Goal: Task Accomplishment & Management: Manage account settings

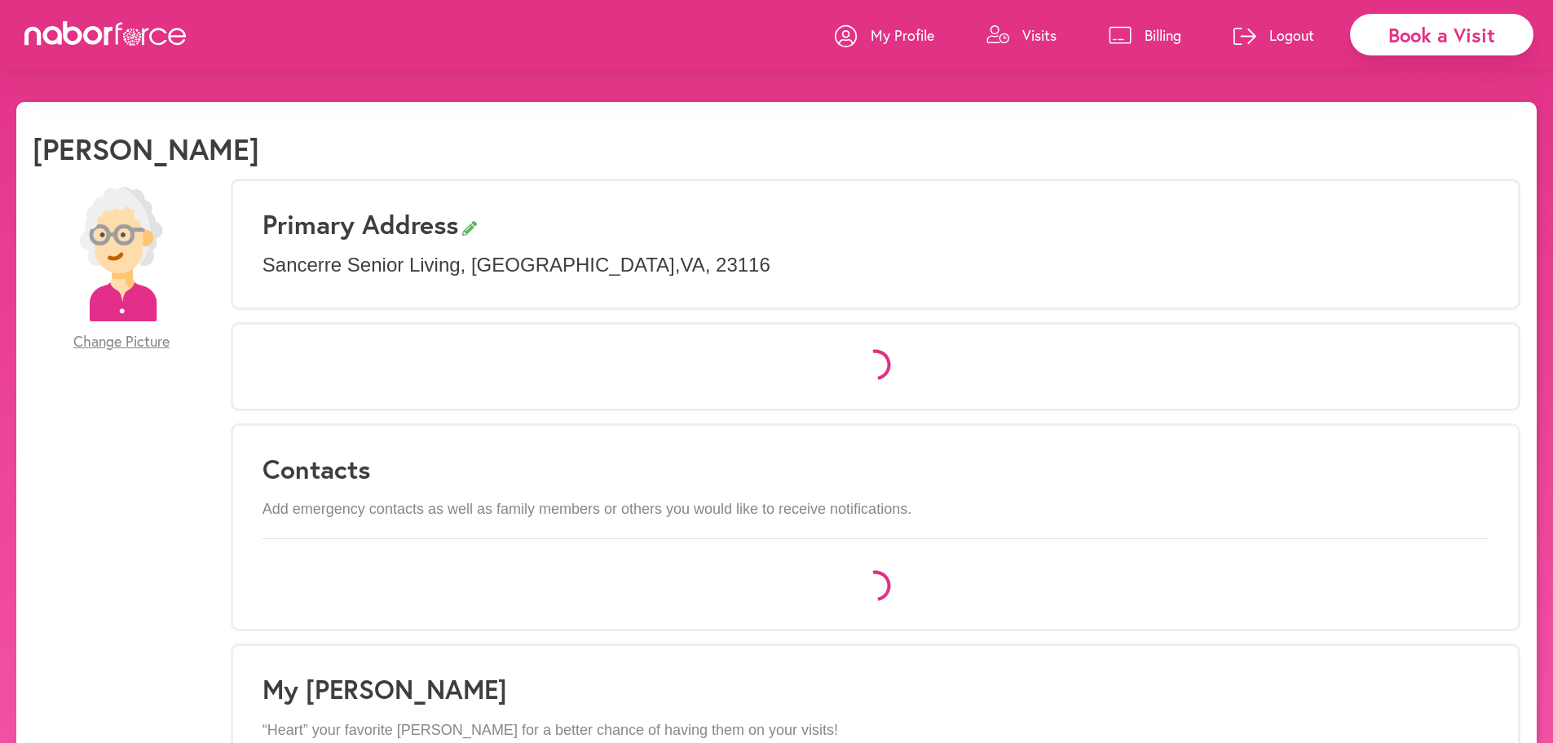
select select "*"
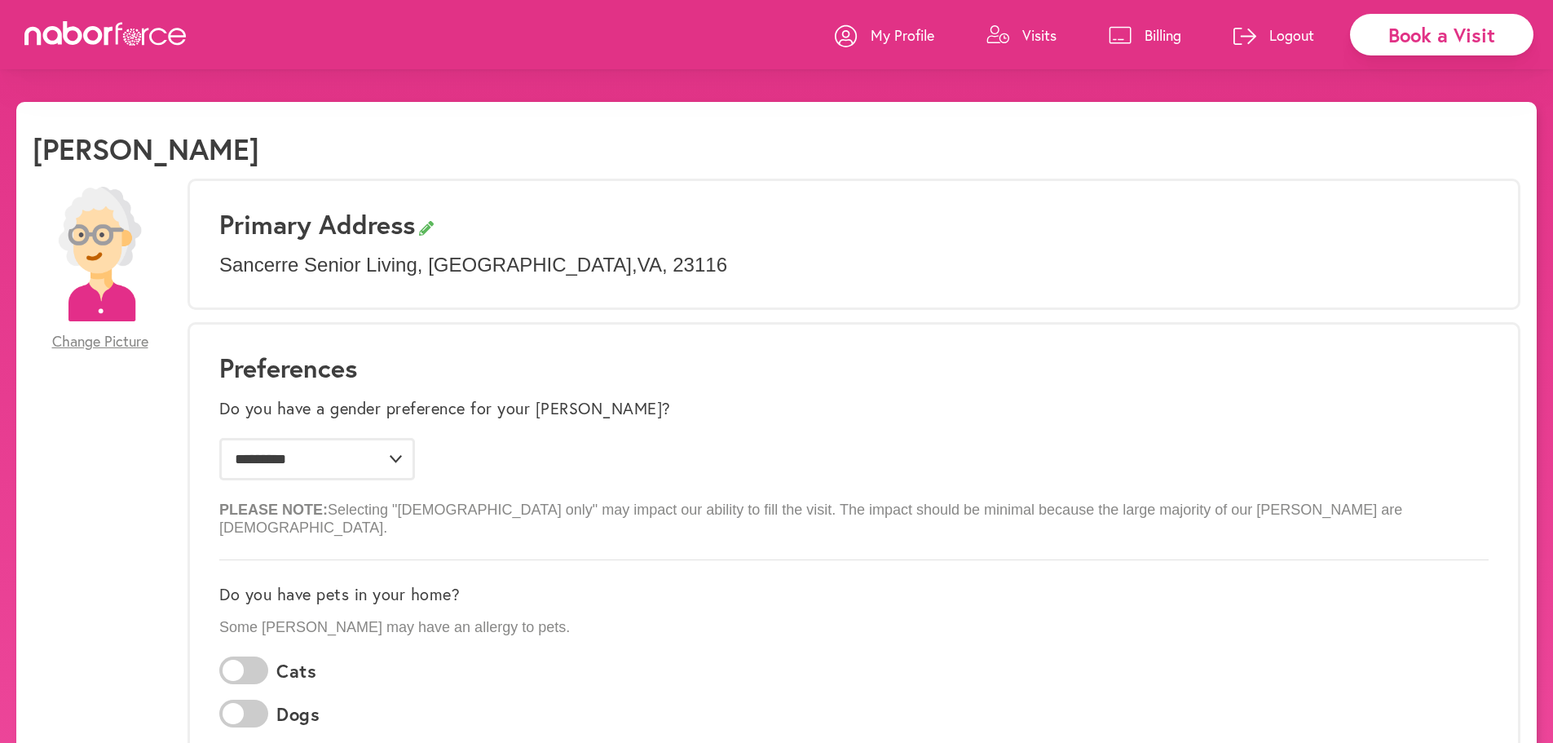
click at [1123, 40] on icon at bounding box center [1121, 35] width 22 height 17
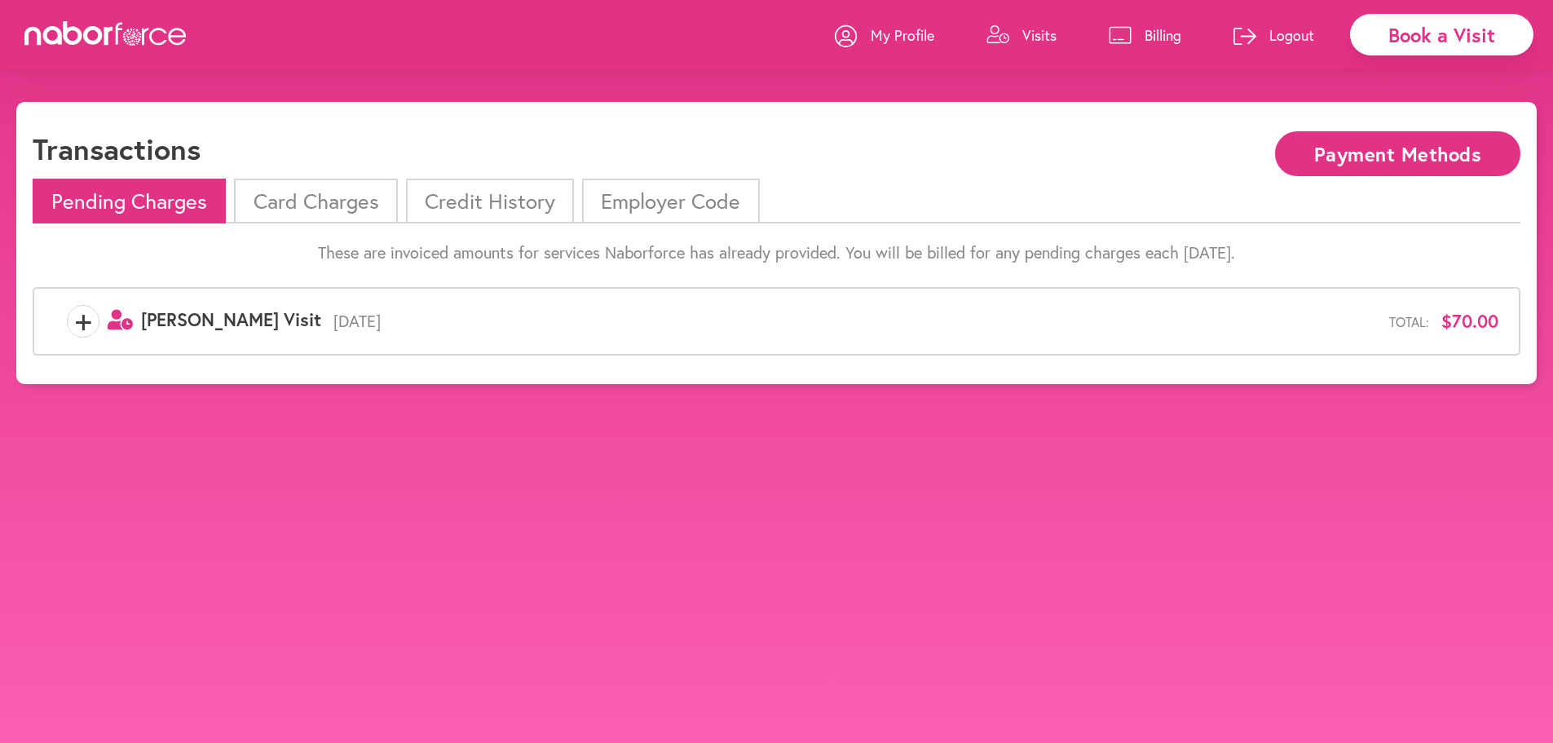
click at [495, 198] on li "Credit History" at bounding box center [490, 201] width 168 height 45
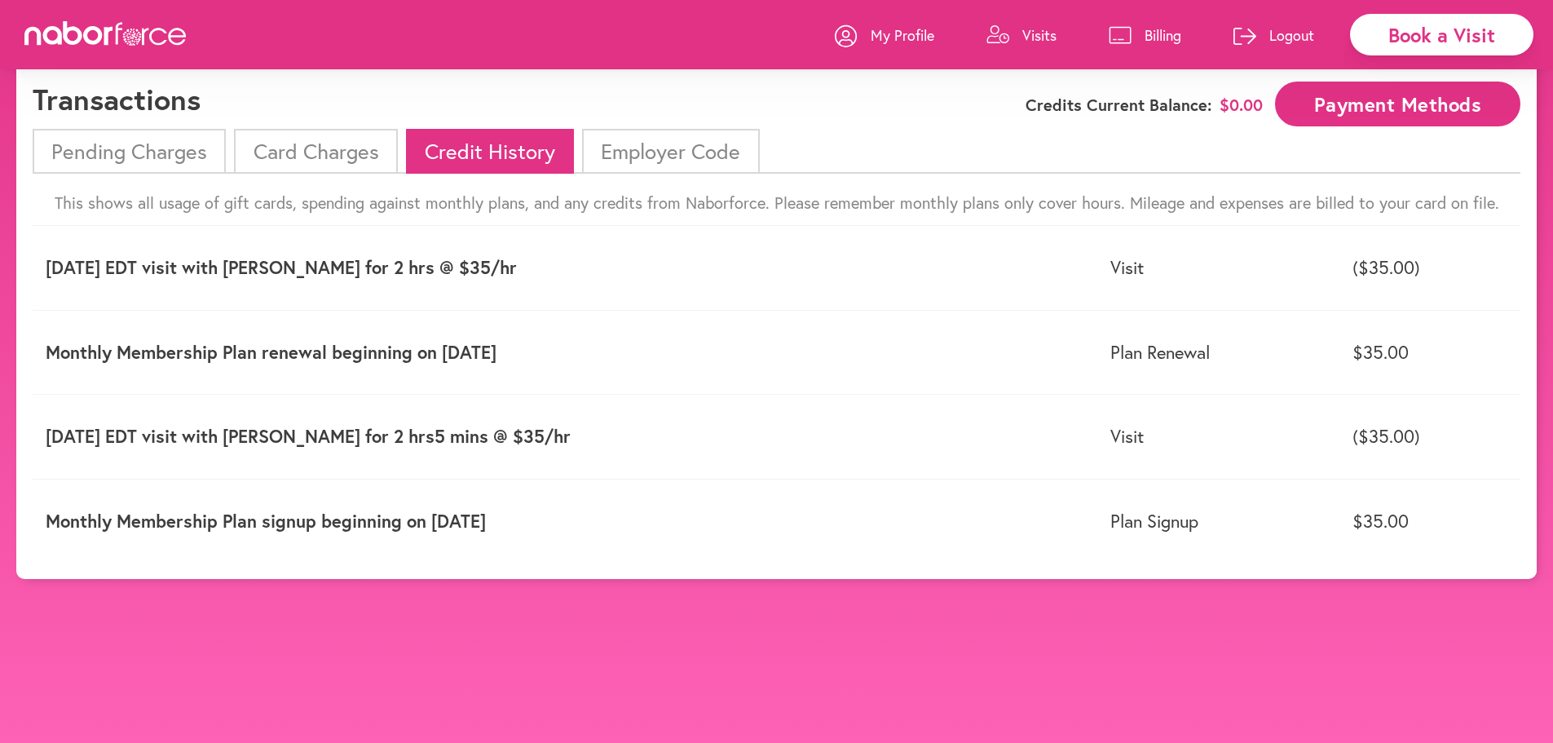
scroll to position [20, 0]
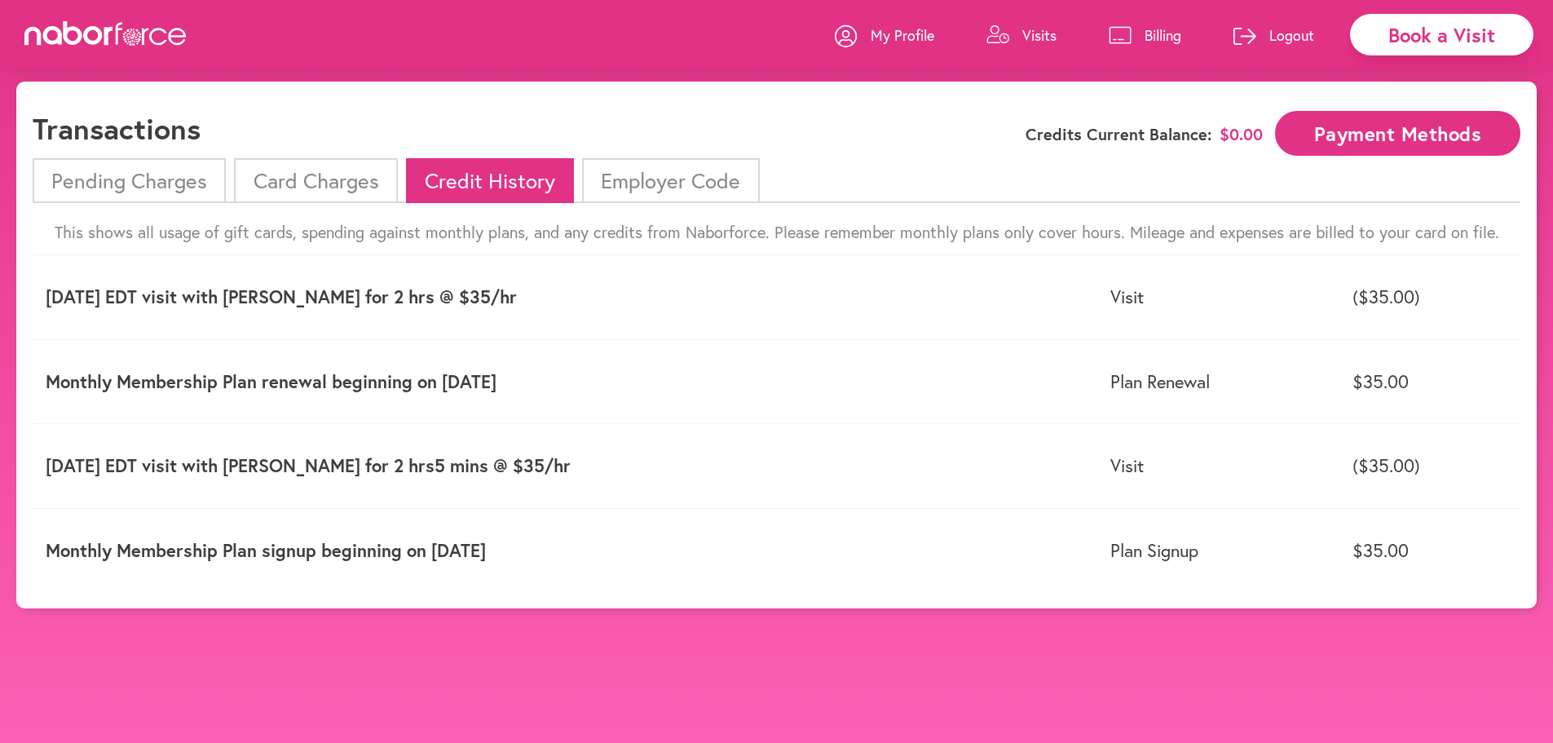
click at [309, 196] on li "Card Charges" at bounding box center [315, 180] width 163 height 45
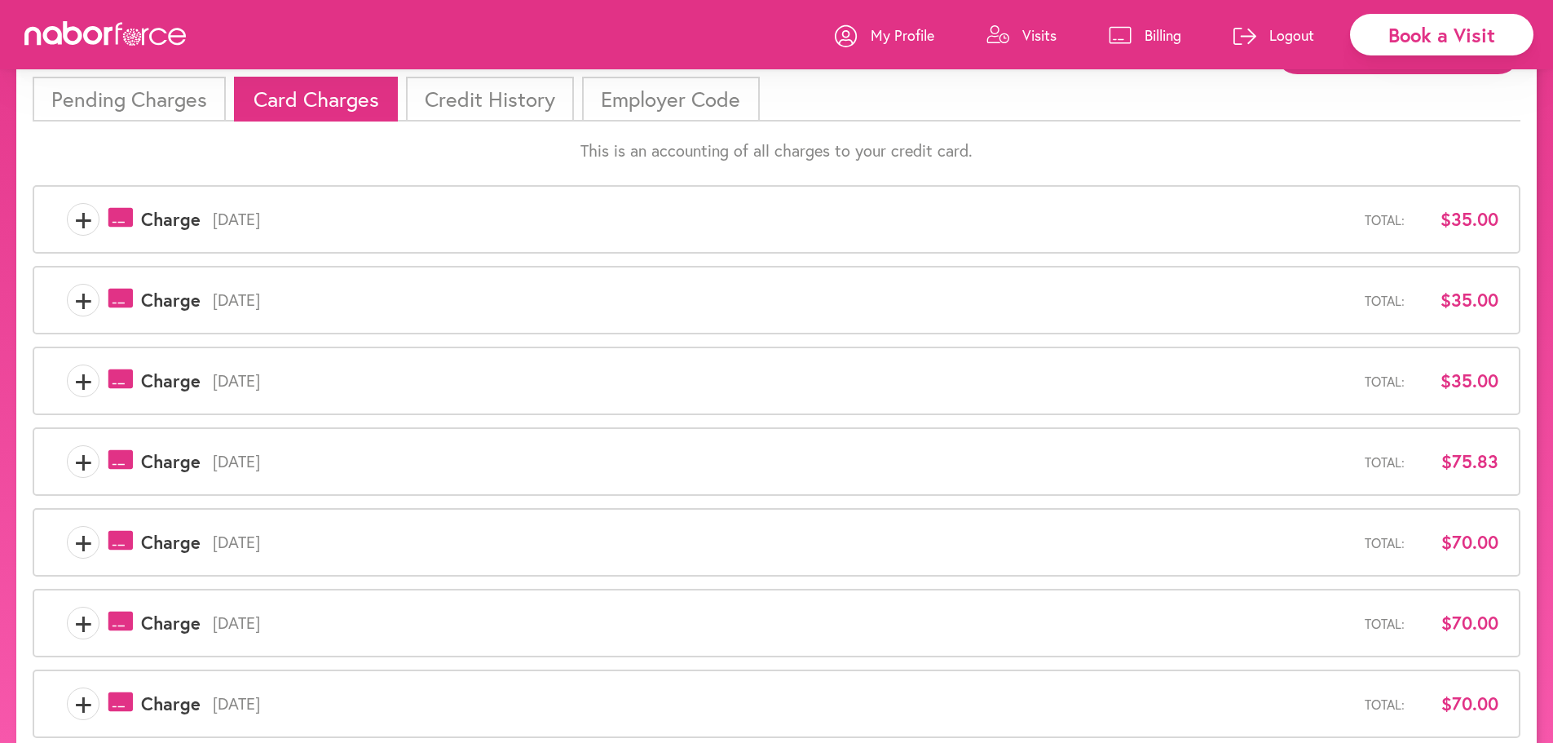
scroll to position [91, 0]
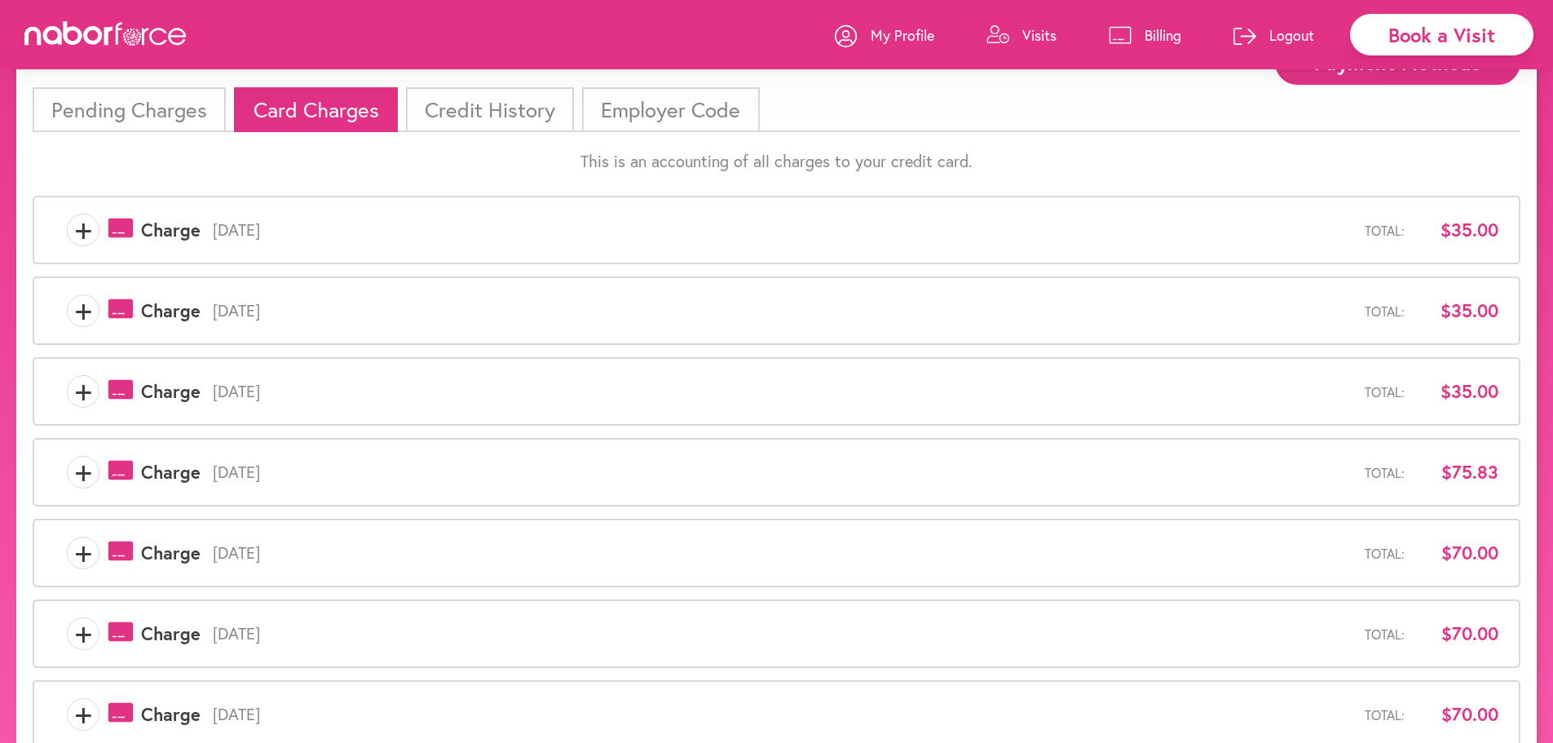
click at [86, 388] on span "+" at bounding box center [83, 391] width 31 height 33
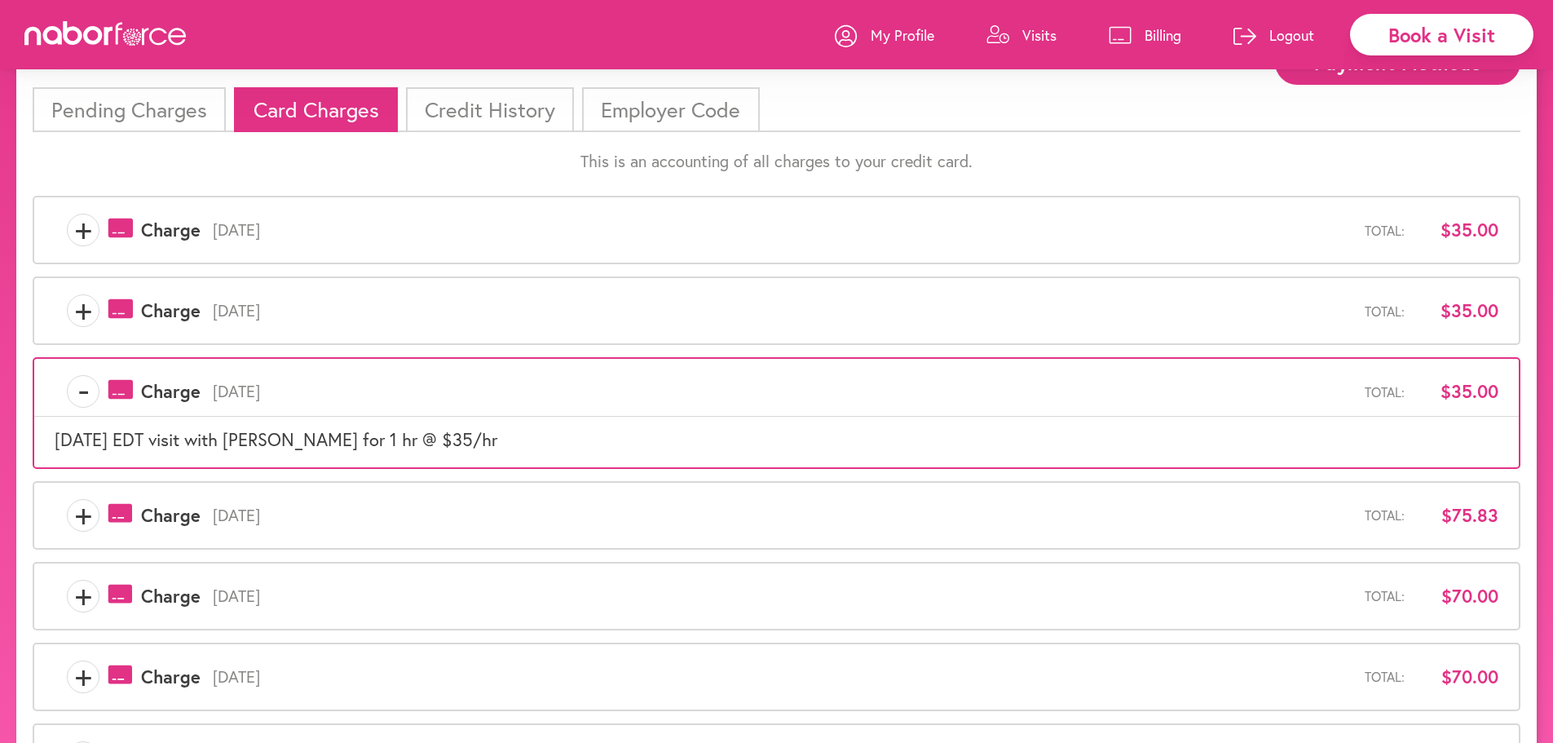
click at [85, 308] on span "+" at bounding box center [83, 310] width 31 height 33
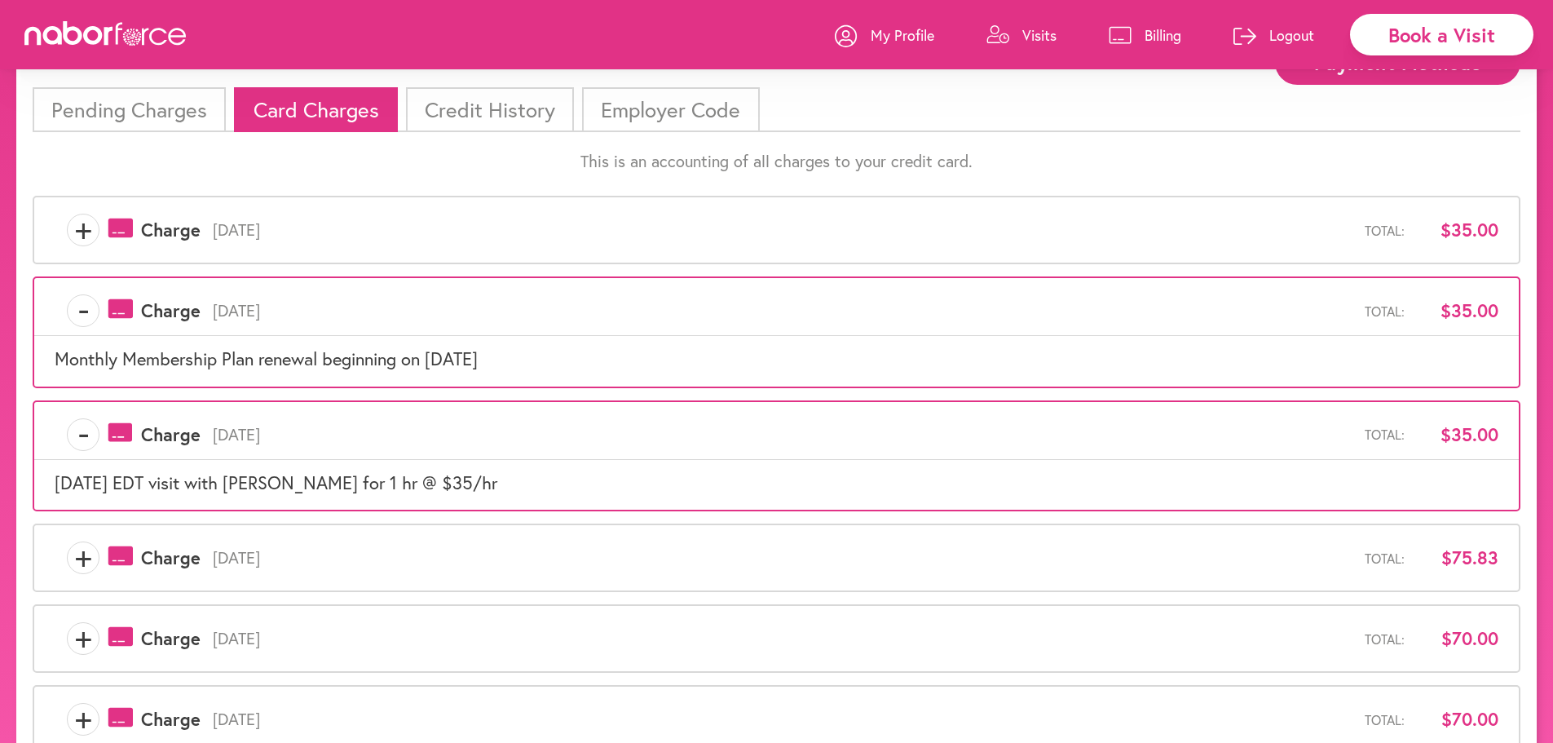
click at [90, 235] on span "+" at bounding box center [83, 230] width 31 height 33
